Goal: Task Accomplishment & Management: Manage account settings

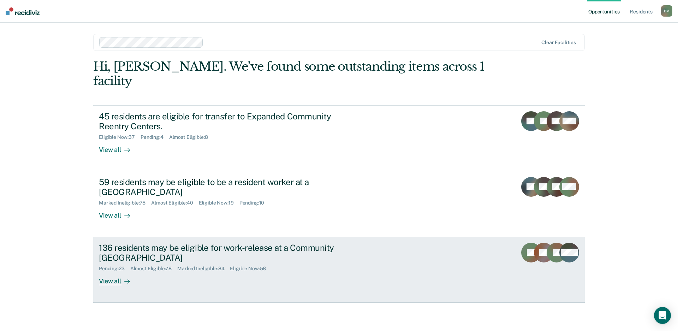
click at [346, 242] on div "136 residents may be eligible for work-release at a Community [GEOGRAPHIC_DATA]" at bounding box center [223, 252] width 248 height 20
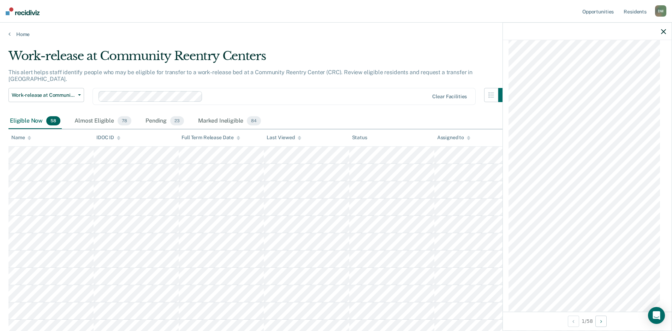
scroll to position [600, 0]
click at [298, 139] on icon at bounding box center [300, 138] width 4 height 5
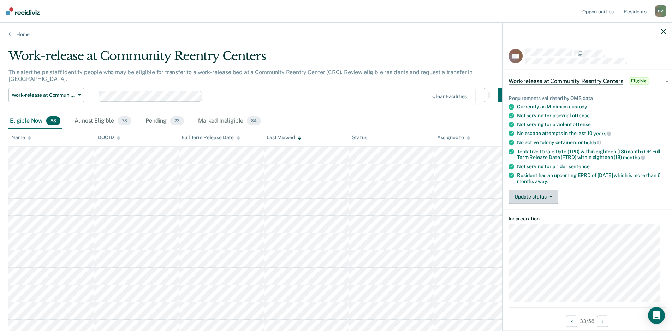
click at [534, 198] on button "Update status" at bounding box center [533, 197] width 50 height 14
click at [523, 224] on button "Mark Ineligible" at bounding box center [542, 224] width 68 height 11
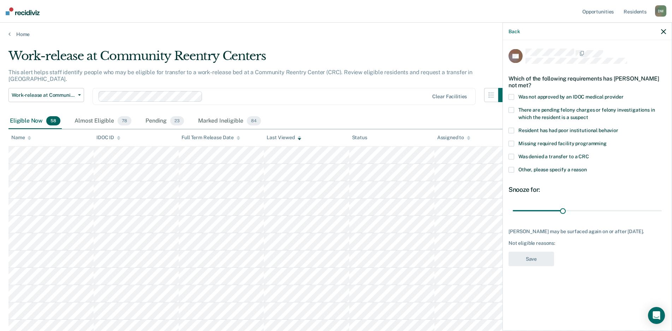
click at [511, 96] on span at bounding box center [511, 97] width 6 height 6
click at [510, 157] on span at bounding box center [511, 157] width 6 height 6
drag, startPoint x: 563, startPoint y: 211, endPoint x: 538, endPoint y: 214, distance: 24.9
type input "30"
click at [534, 214] on input "range" at bounding box center [586, 210] width 149 height 12
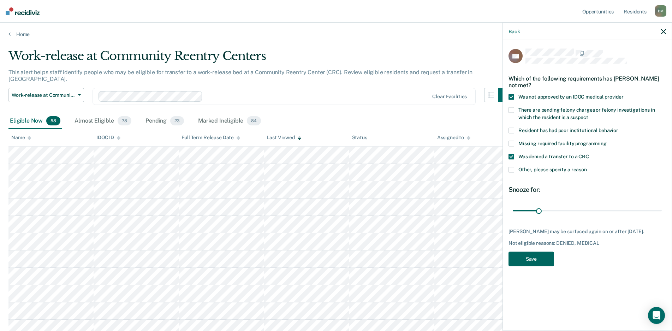
click at [524, 265] on button "Save" at bounding box center [531, 259] width 46 height 14
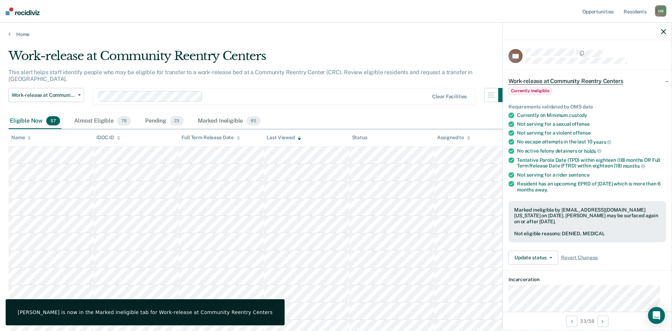
click at [534, 31] on div at bounding box center [587, 32] width 169 height 18
click at [534, 32] on icon "button" at bounding box center [663, 31] width 5 height 5
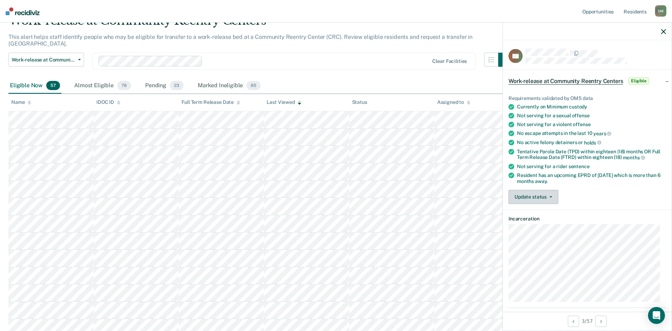
click at [534, 199] on button "Update status" at bounding box center [533, 197] width 50 height 14
click at [534, 216] on button "[PERSON_NAME]" at bounding box center [542, 213] width 68 height 11
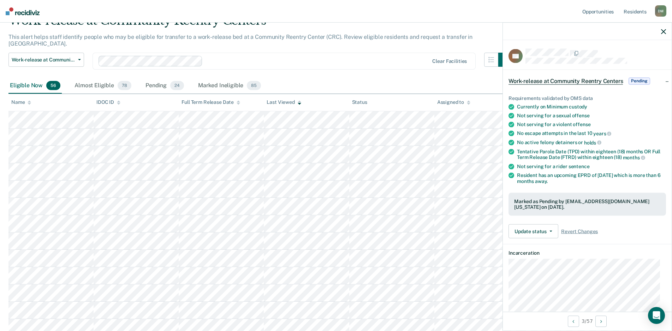
click at [534, 30] on icon "button" at bounding box center [663, 31] width 5 height 5
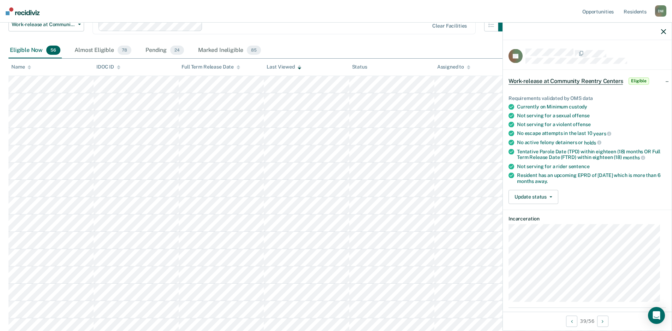
click at [534, 32] on icon "button" at bounding box center [663, 31] width 5 height 5
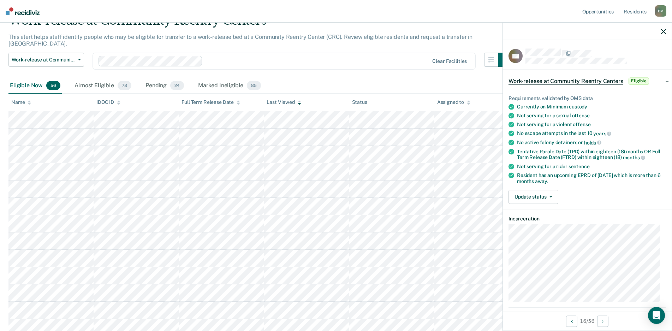
click at [534, 31] on icon "button" at bounding box center [663, 31] width 5 height 5
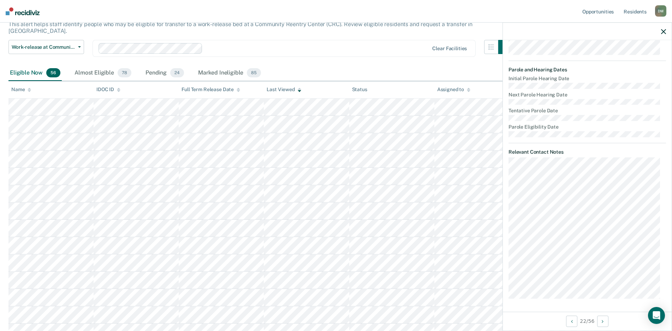
scroll to position [35, 0]
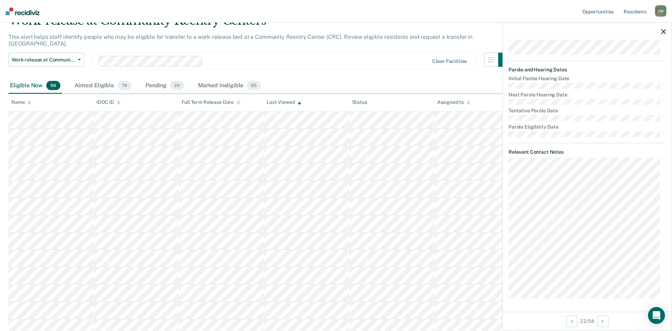
click at [534, 32] on icon "button" at bounding box center [663, 31] width 5 height 5
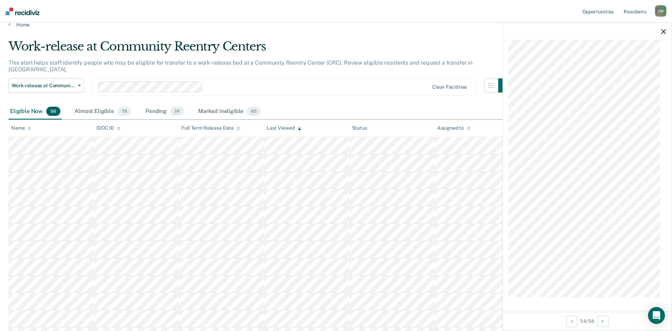
scroll to position [0, 0]
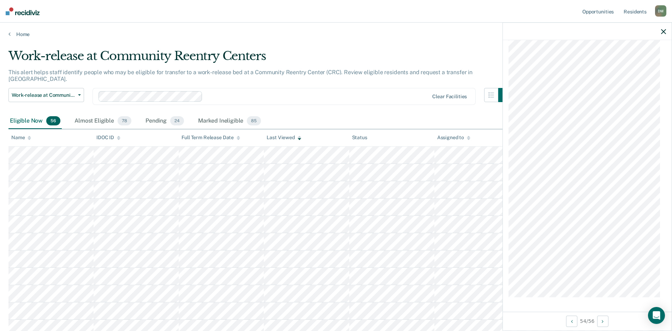
click at [534, 31] on icon "button" at bounding box center [663, 31] width 5 height 5
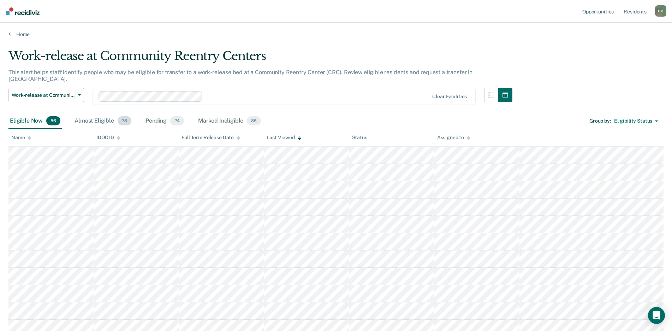
click at [88, 113] on div "Almost Eligible 78" at bounding box center [103, 121] width 60 height 16
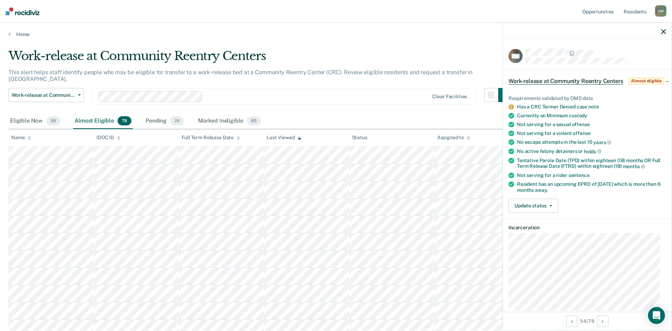
click at [534, 35] on div at bounding box center [587, 32] width 169 height 18
click at [534, 33] on icon "button" at bounding box center [663, 31] width 5 height 5
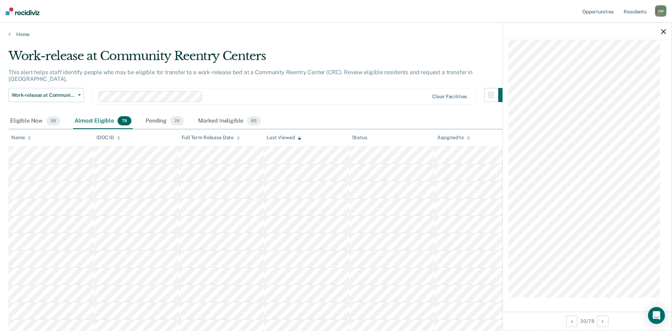
scroll to position [555, 0]
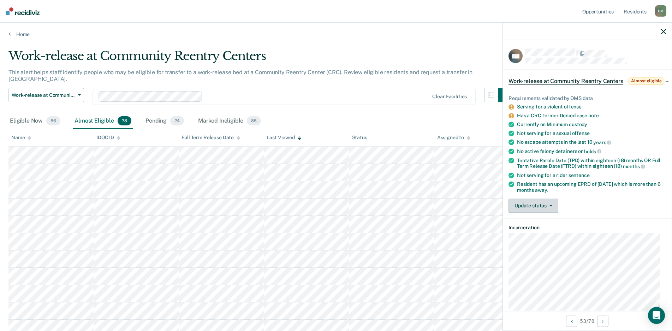
click at [541, 211] on button "Update status" at bounding box center [533, 205] width 50 height 14
click at [529, 228] on button "[PERSON_NAME]" at bounding box center [542, 222] width 68 height 11
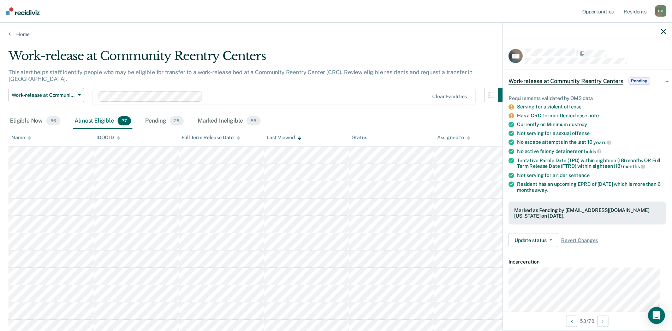
click at [665, 32] on icon "button" at bounding box center [663, 31] width 5 height 5
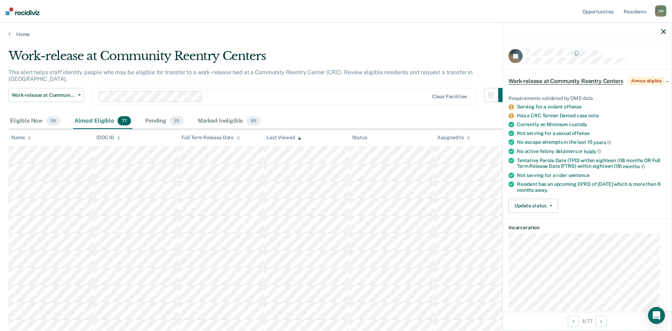
click at [662, 31] on icon "button" at bounding box center [663, 31] width 5 height 5
click at [531, 212] on button "Update status" at bounding box center [533, 205] width 50 height 14
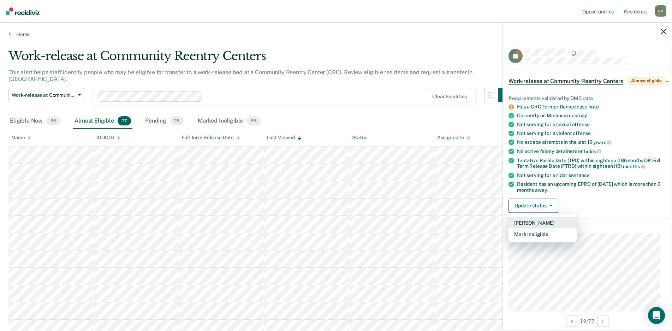
click at [536, 228] on button "[PERSON_NAME]" at bounding box center [542, 222] width 68 height 11
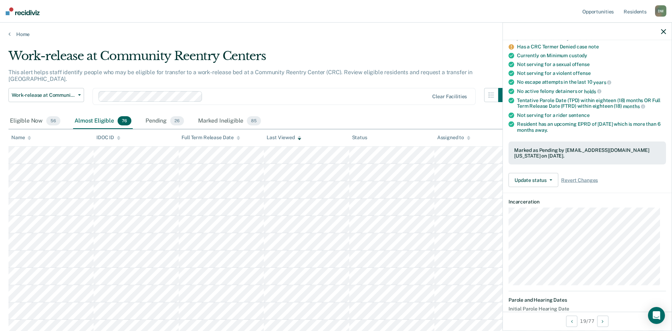
scroll to position [71, 0]
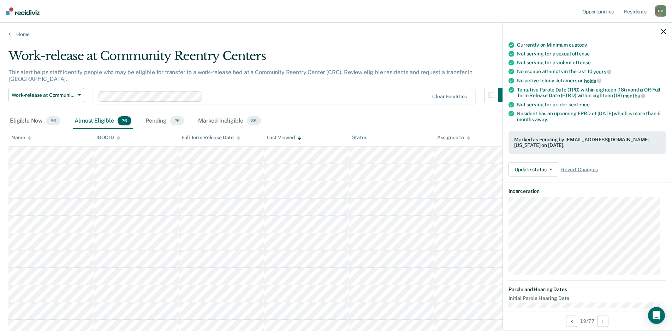
click at [663, 30] on icon "button" at bounding box center [663, 31] width 5 height 5
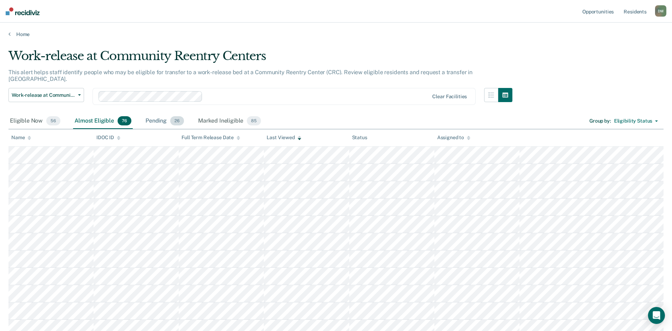
click at [153, 114] on div "Pending 26" at bounding box center [164, 121] width 41 height 16
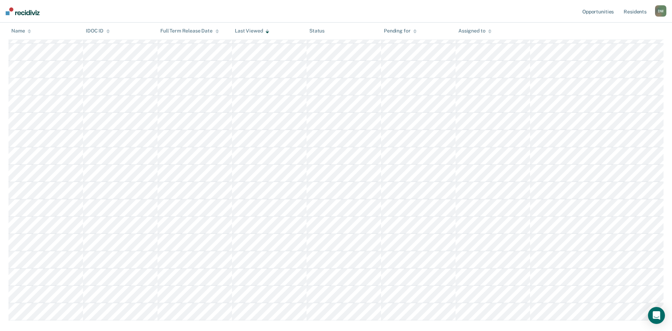
scroll to position [315, 0]
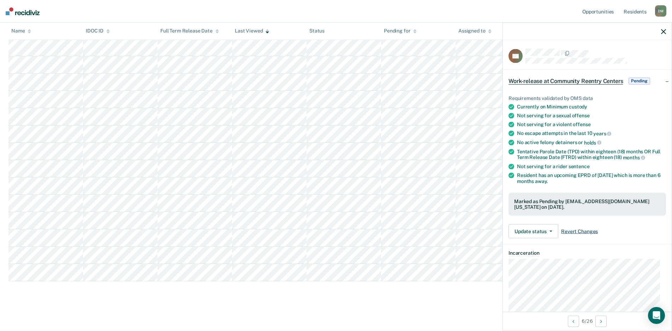
click at [572, 229] on span "Revert Changes" at bounding box center [579, 231] width 37 height 6
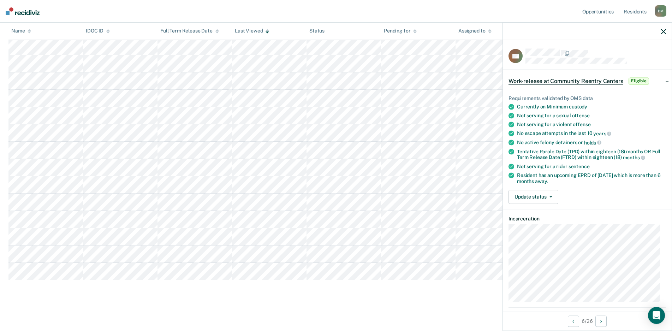
scroll to position [125, 0]
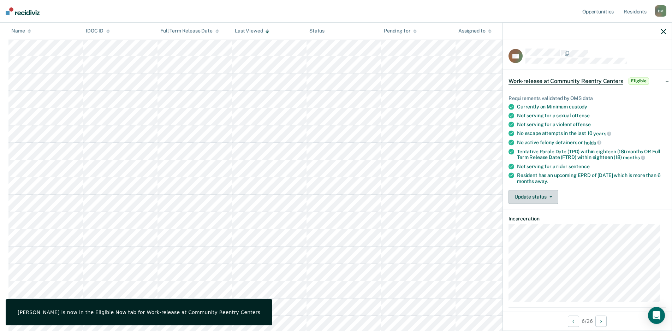
click at [547, 197] on button "Update status" at bounding box center [533, 197] width 50 height 14
click at [536, 225] on button "Mark Ineligible" at bounding box center [542, 224] width 68 height 11
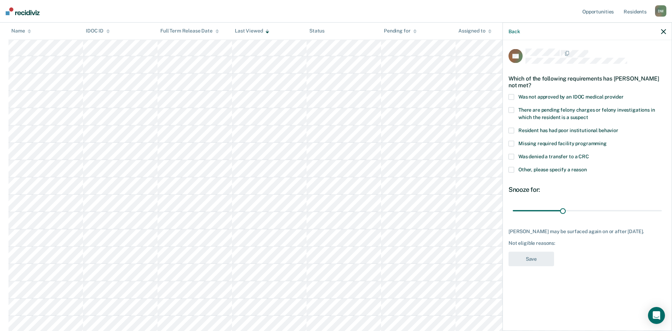
click at [509, 155] on span at bounding box center [511, 157] width 6 height 6
drag, startPoint x: 561, startPoint y: 210, endPoint x: 485, endPoint y: 209, distance: 76.2
type input "1"
click at [512, 209] on input "range" at bounding box center [586, 210] width 149 height 12
click at [510, 170] on span at bounding box center [511, 170] width 6 height 6
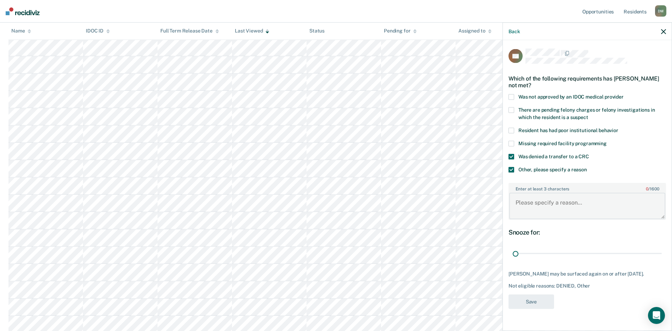
click at [560, 202] on textarea "Enter at least 3 characters 0 / 1600" at bounding box center [587, 206] width 156 height 26
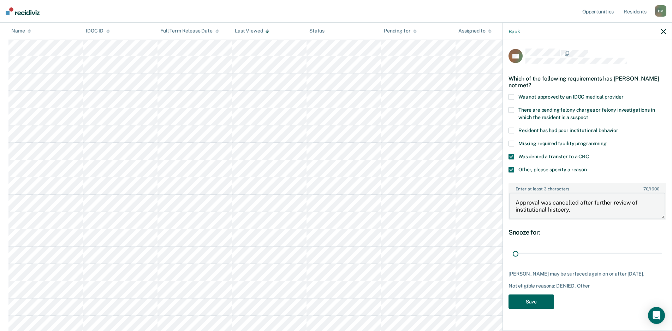
type textarea "Approval was cancelled after further review of institutional histoery."
click at [547, 297] on button "Save" at bounding box center [531, 301] width 46 height 14
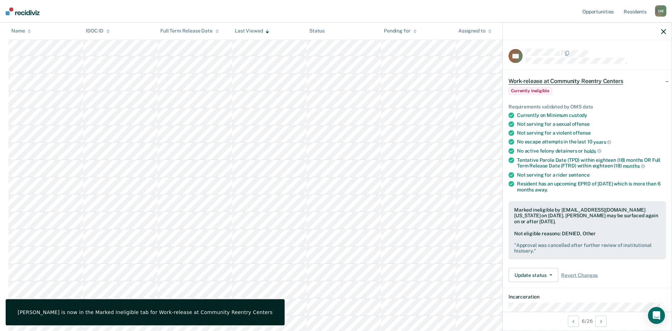
click at [661, 29] on icon "button" at bounding box center [663, 31] width 5 height 5
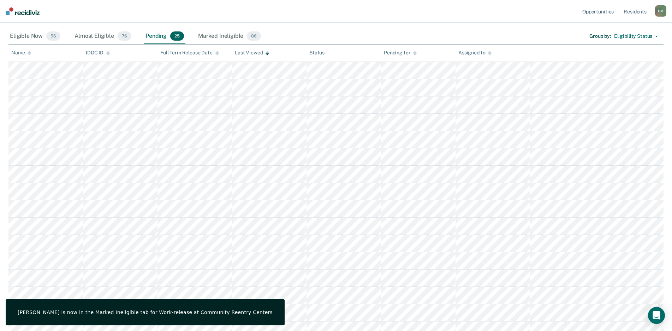
scroll to position [0, 0]
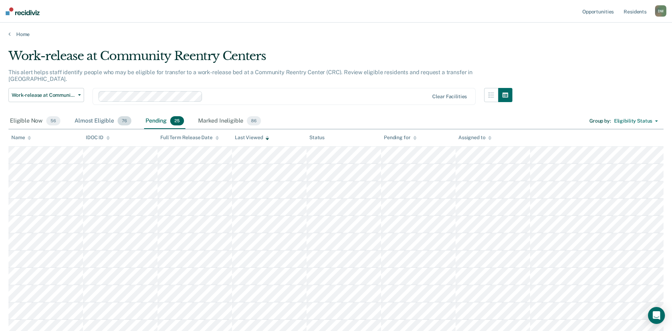
click at [86, 117] on div "Almost Eligible 76" at bounding box center [103, 121] width 60 height 16
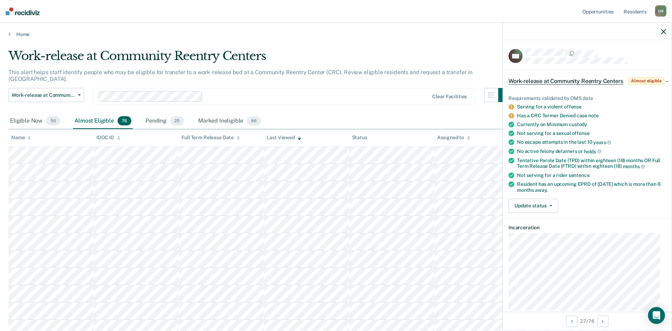
click at [663, 32] on icon "button" at bounding box center [663, 31] width 5 height 5
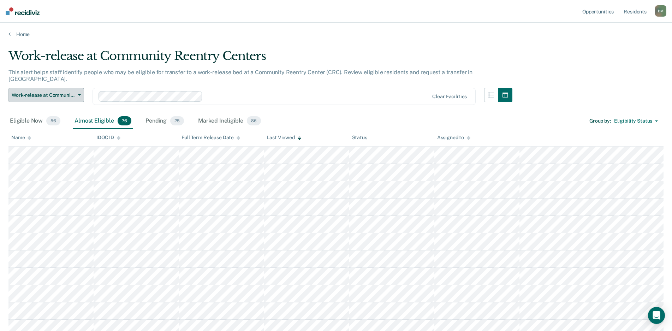
click at [75, 88] on button "Work-release at Community Reentry Centers" at bounding box center [46, 95] width 76 height 14
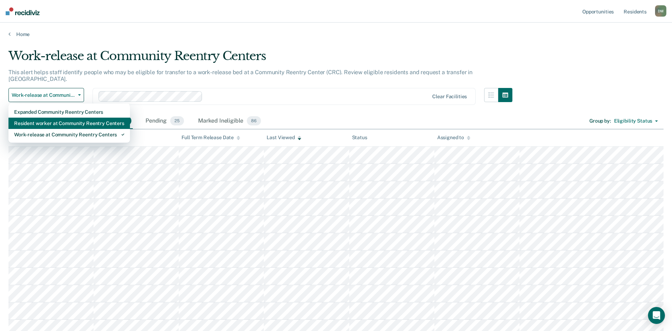
click at [65, 118] on div "Resident worker at Community Reentry Centers" at bounding box center [69, 123] width 110 height 11
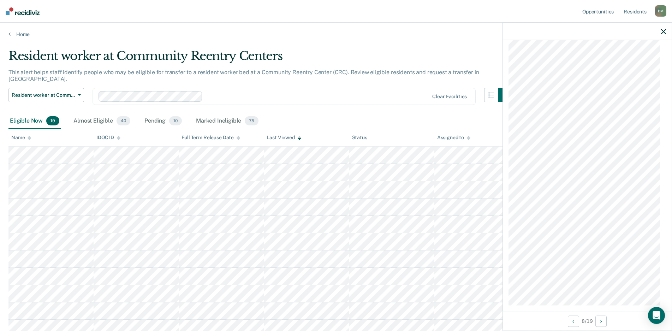
scroll to position [1141, 0]
click at [88, 115] on div "Almost Eligible 40" at bounding box center [102, 121] width 60 height 16
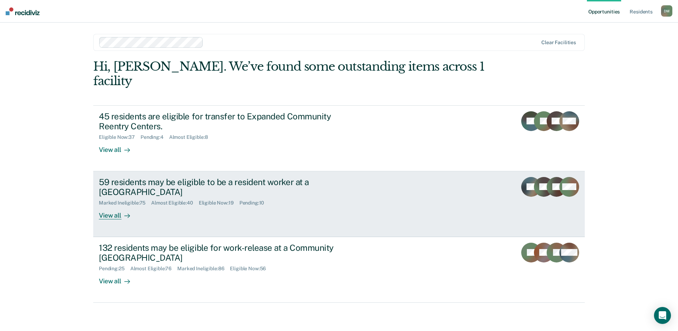
click at [408, 193] on link "59 residents may be eligible to be a resident worker at a Community Reentry Cen…" at bounding box center [338, 204] width 491 height 66
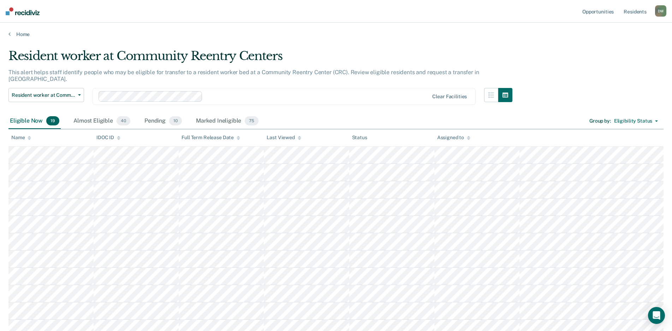
click at [298, 138] on icon at bounding box center [300, 139] width 4 height 2
click at [78, 113] on div "Almost Eligible 40" at bounding box center [102, 121] width 60 height 16
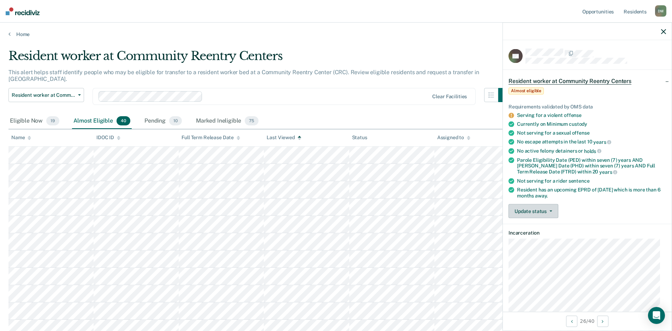
click at [538, 208] on button "Update status" at bounding box center [533, 211] width 50 height 14
click at [533, 228] on button "[PERSON_NAME]" at bounding box center [542, 227] width 68 height 11
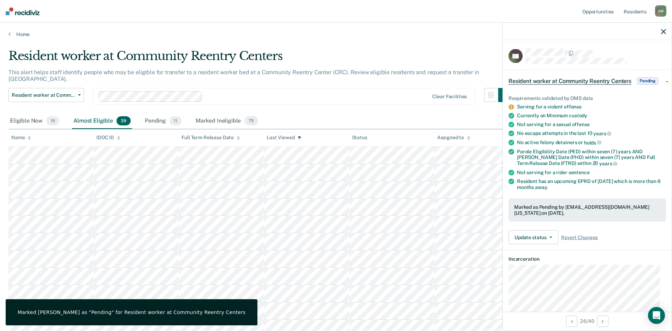
click at [665, 31] on icon "button" at bounding box center [663, 31] width 5 height 5
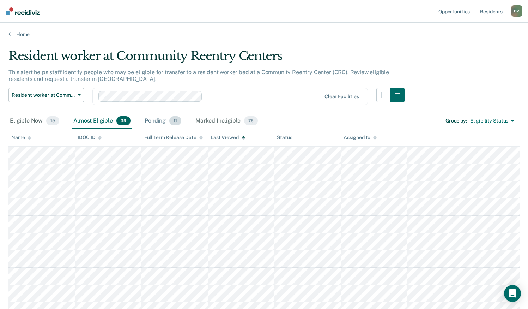
click at [160, 123] on div "Pending 11" at bounding box center [163, 121] width 40 height 16
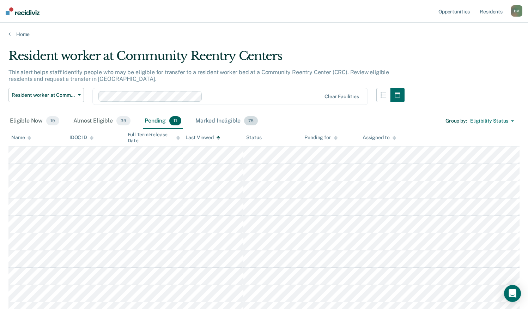
click at [215, 124] on div "Marked Ineligible 75" at bounding box center [226, 121] width 65 height 16
click at [36, 121] on div "Eligible Now 19" at bounding box center [34, 121] width 52 height 16
